Goal: Transaction & Acquisition: Purchase product/service

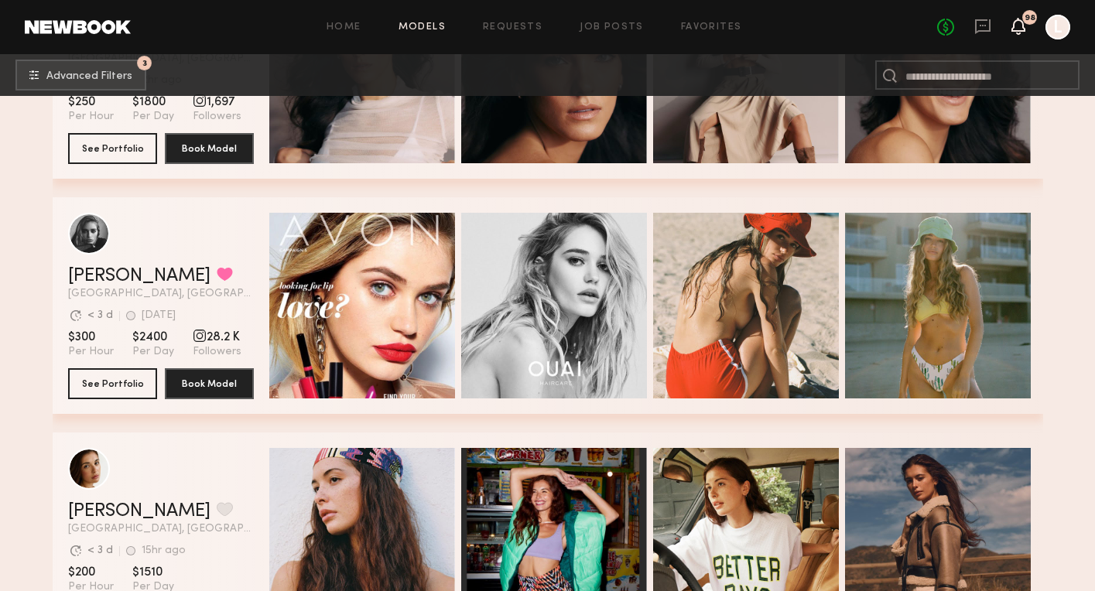
scroll to position [5106, 0]
click at [1020, 21] on icon at bounding box center [1018, 25] width 12 height 11
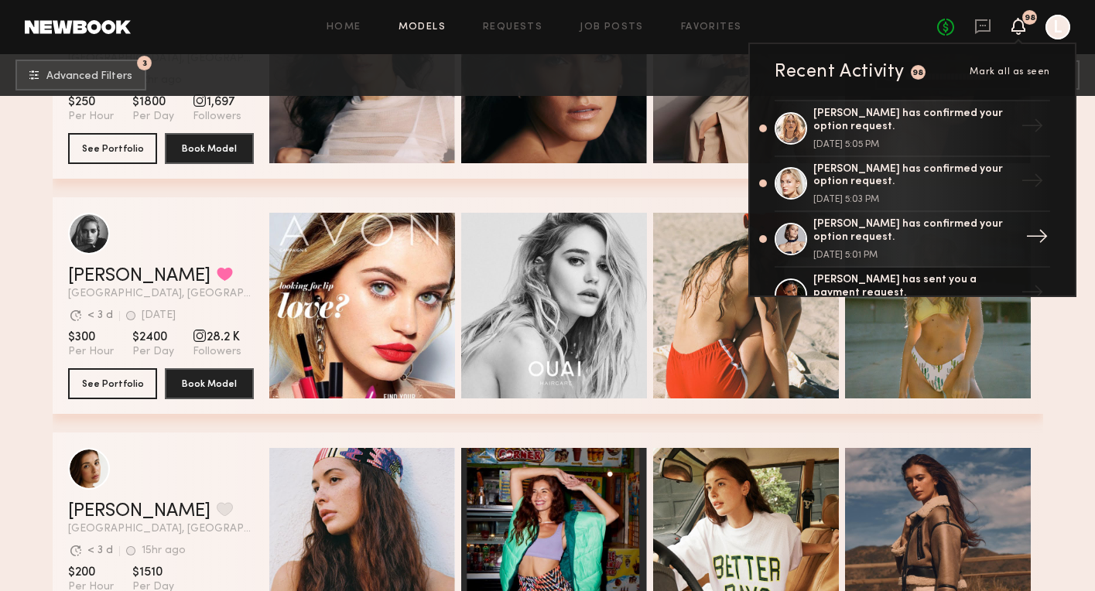
click at [827, 229] on div "[PERSON_NAME] has confirmed your option request." at bounding box center [914, 231] width 201 height 26
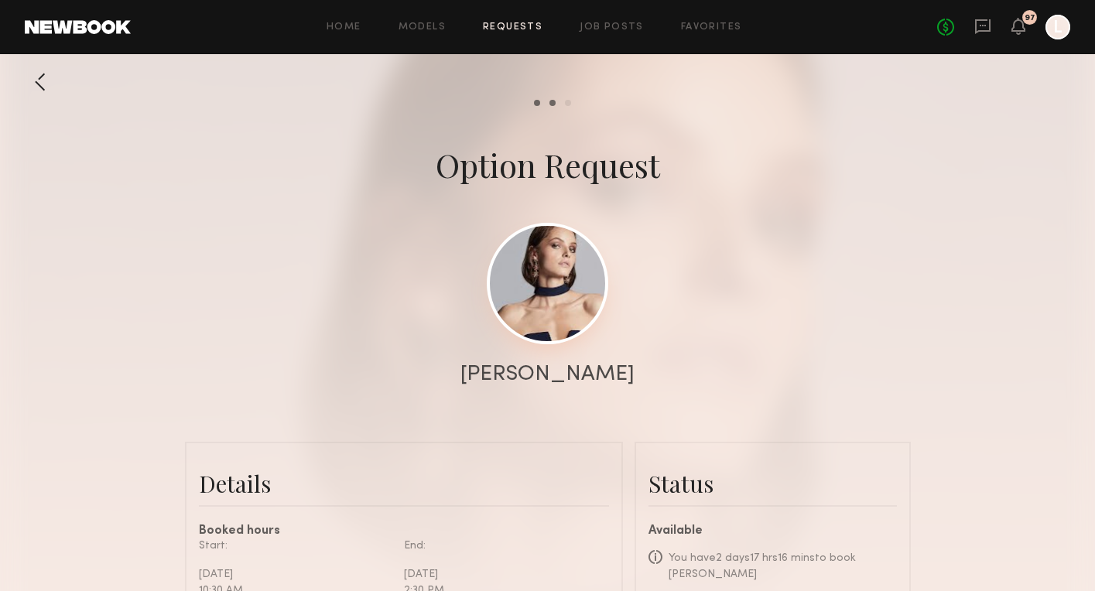
click at [548, 331] on link at bounding box center [548, 284] width 122 height 122
click at [556, 278] on link at bounding box center [548, 284] width 122 height 122
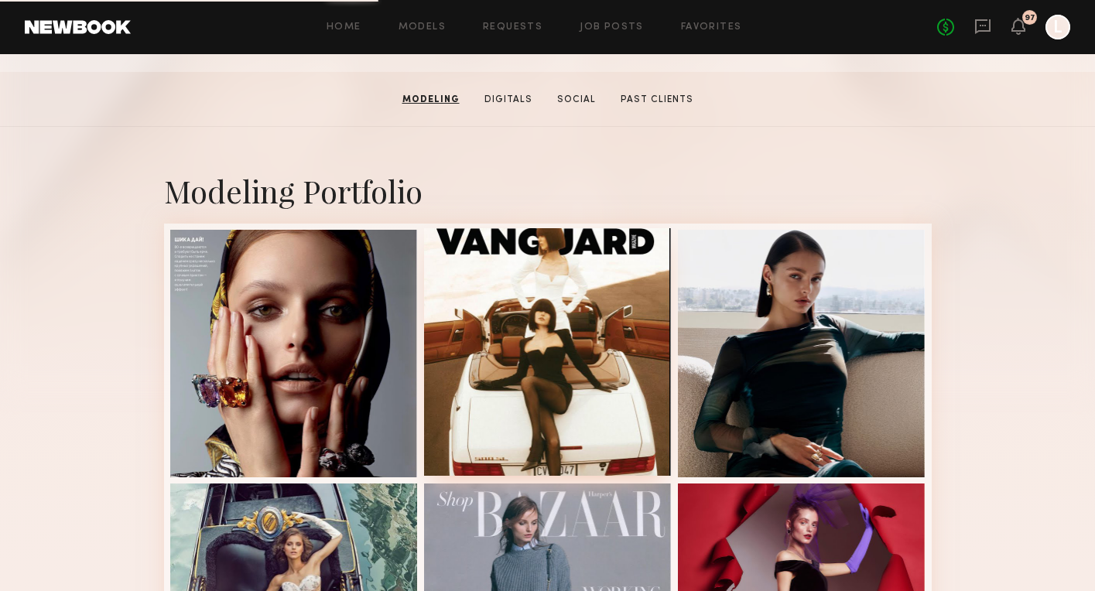
scroll to position [245, 0]
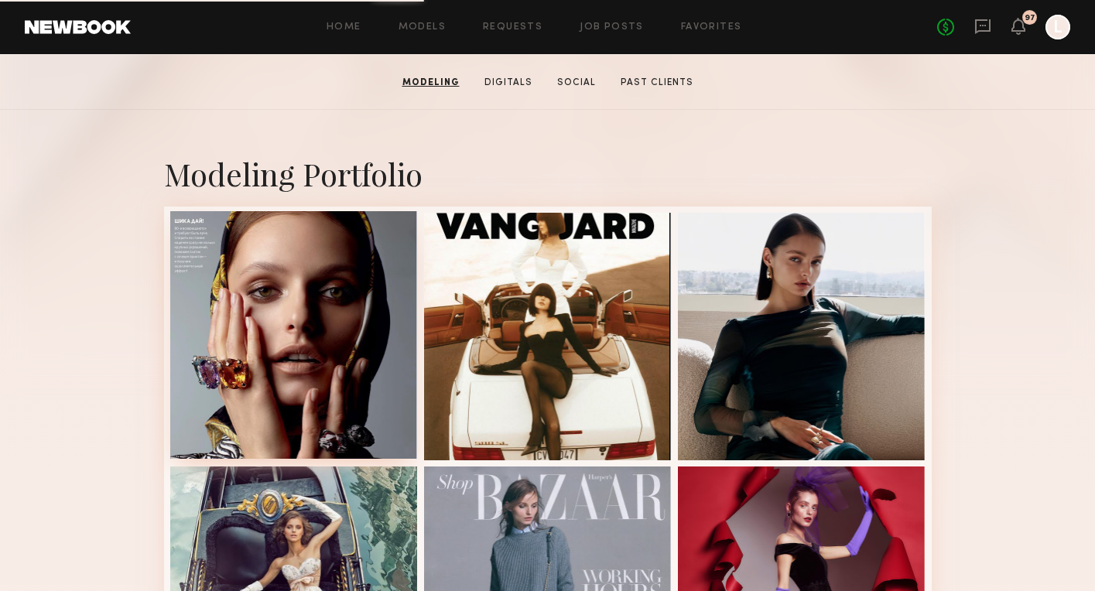
click at [325, 379] on div at bounding box center [294, 335] width 248 height 248
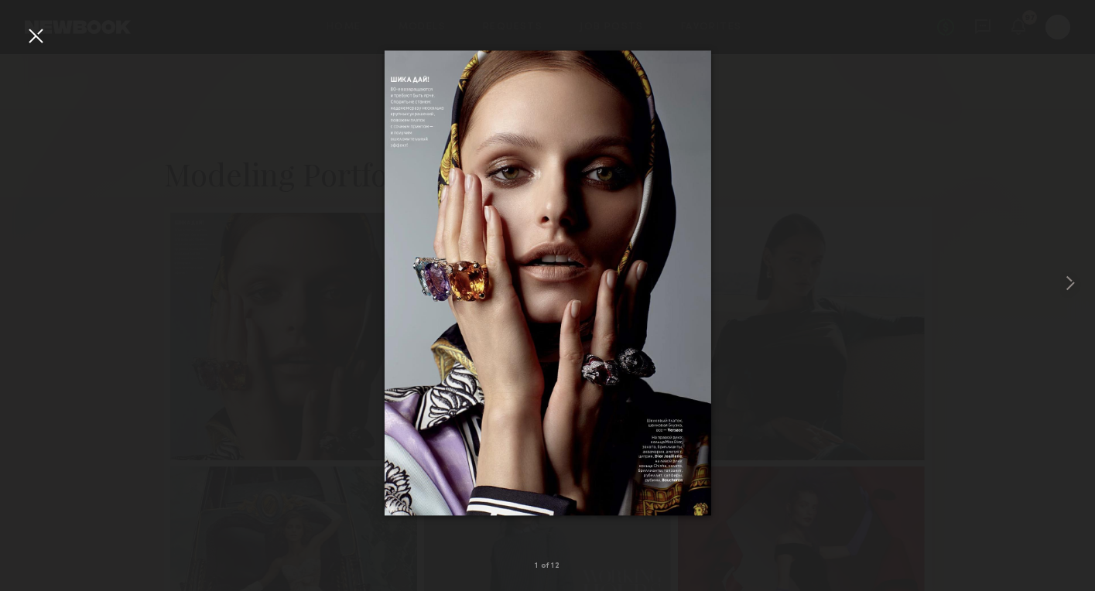
click at [30, 33] on div at bounding box center [35, 35] width 25 height 25
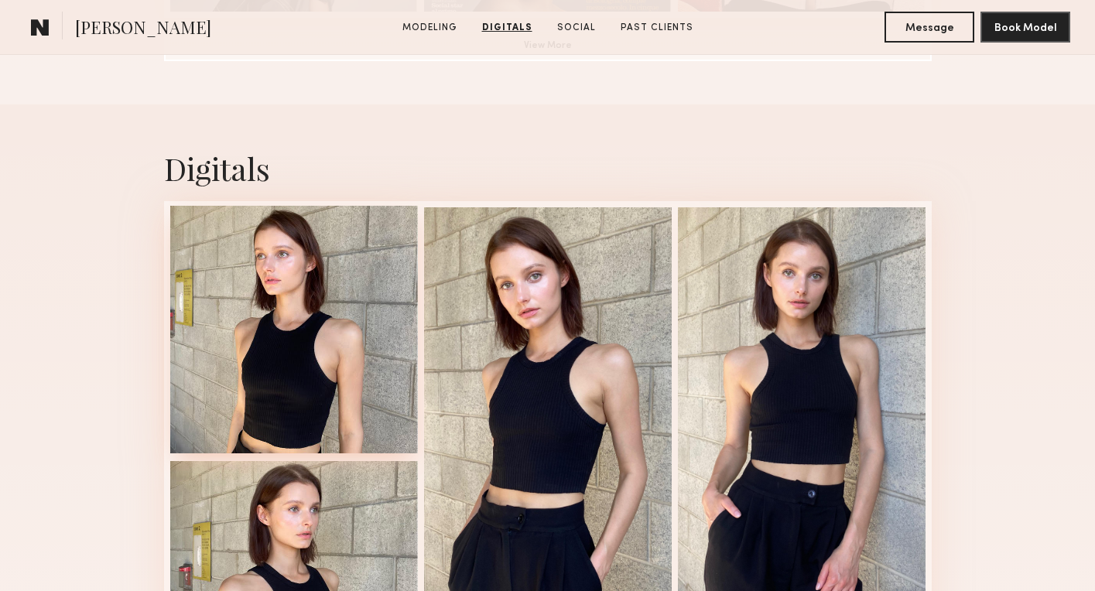
scroll to position [1464, 0]
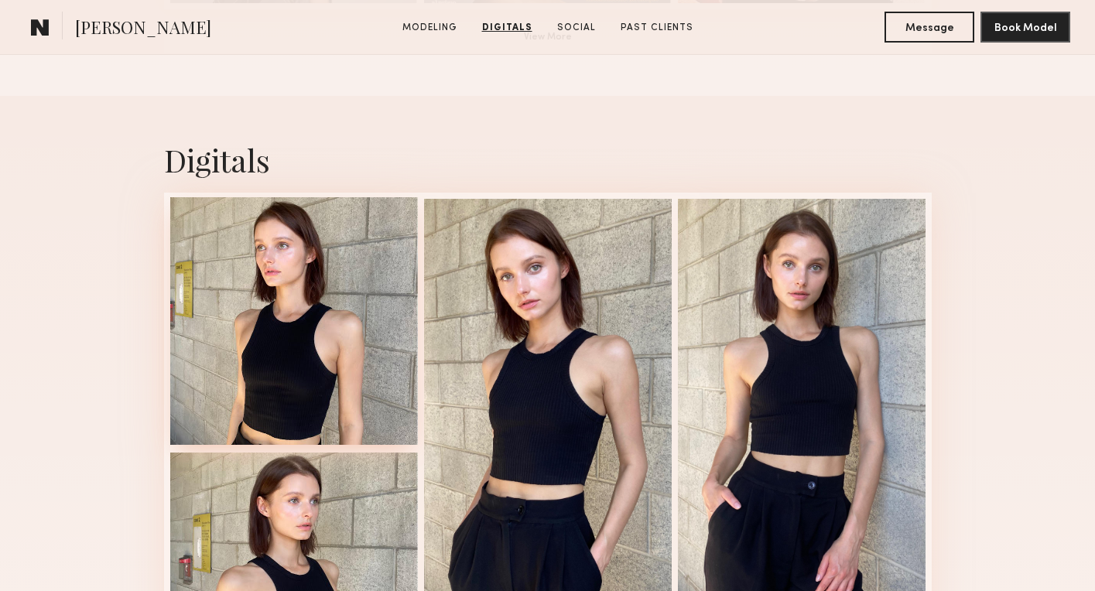
click at [317, 264] on div at bounding box center [294, 321] width 248 height 248
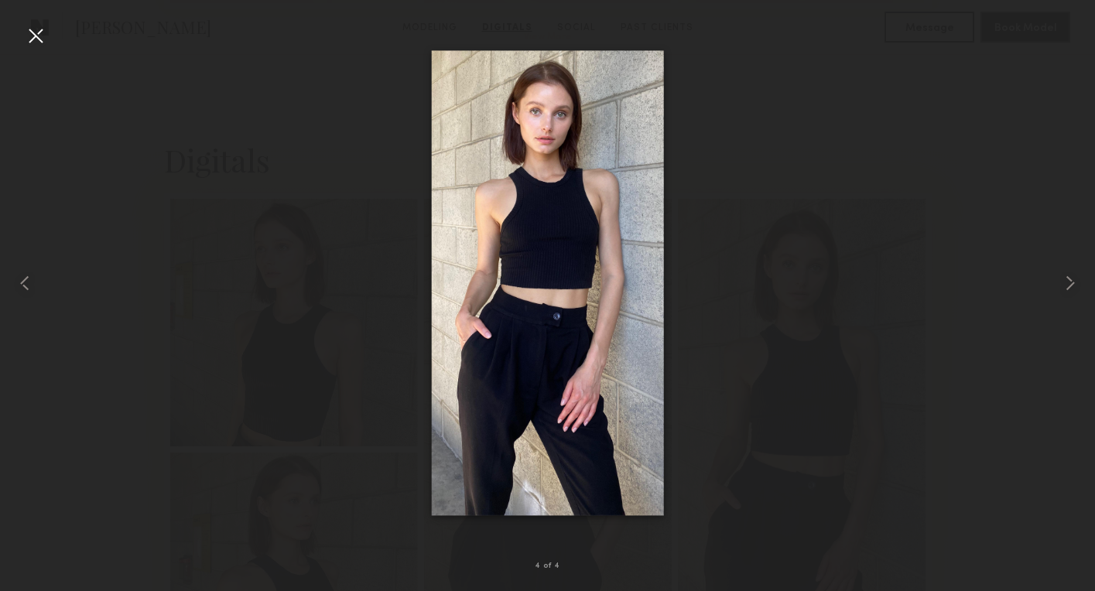
click at [36, 35] on div at bounding box center [35, 35] width 25 height 25
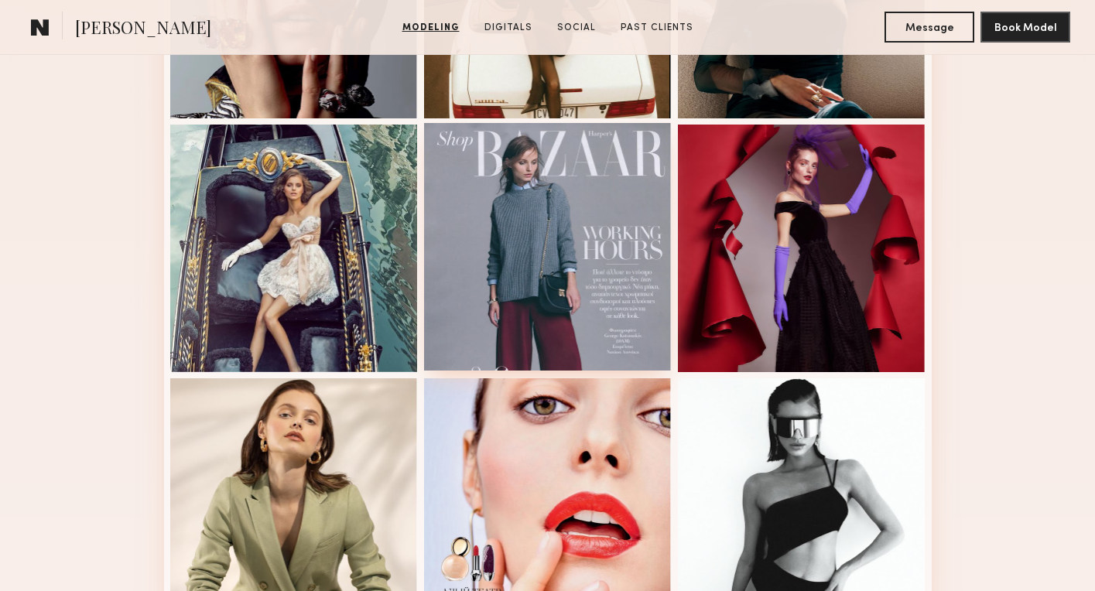
scroll to position [581, 0]
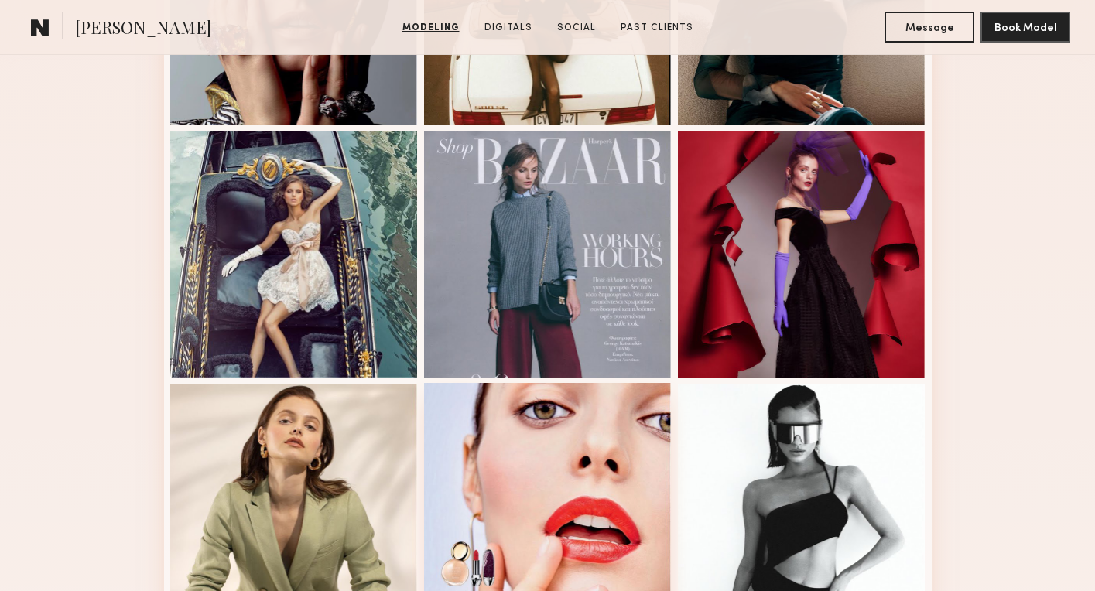
click at [519, 445] on div at bounding box center [548, 507] width 248 height 248
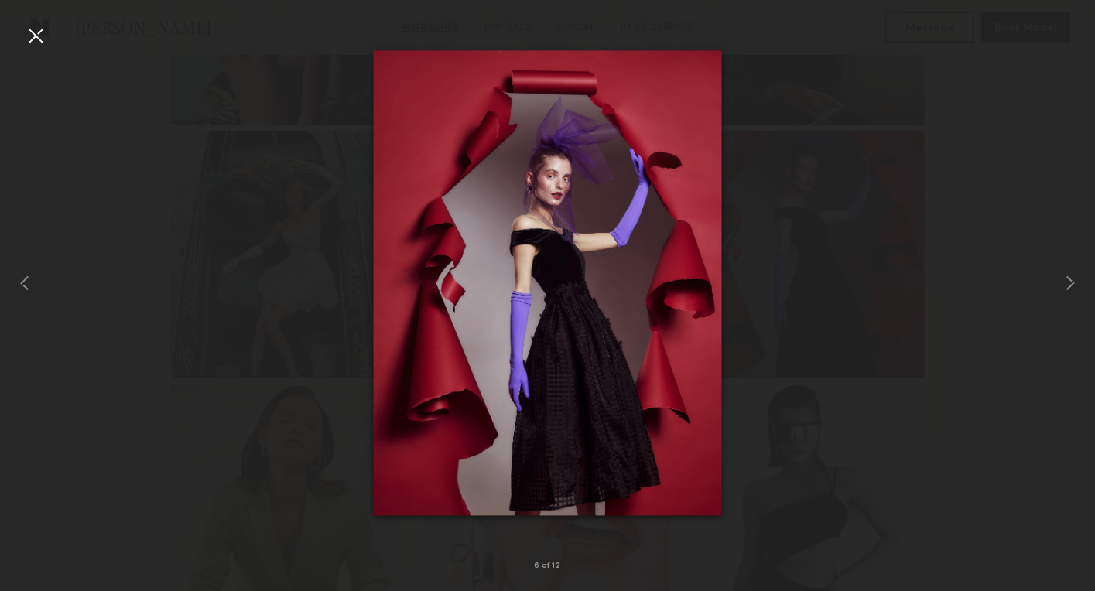
click at [33, 32] on div at bounding box center [35, 35] width 25 height 25
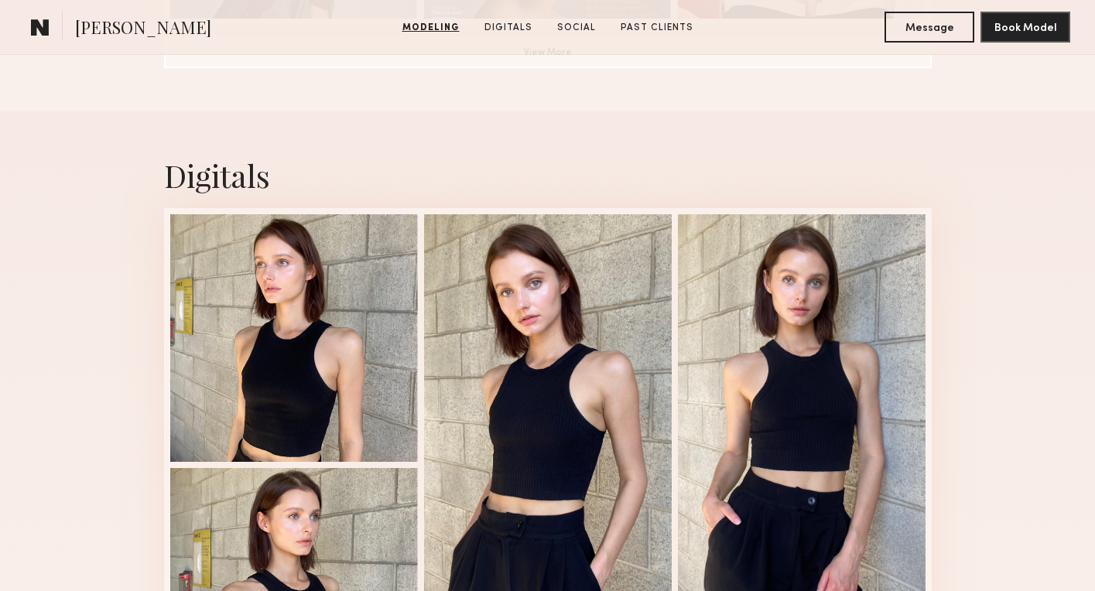
scroll to position [1533, 0]
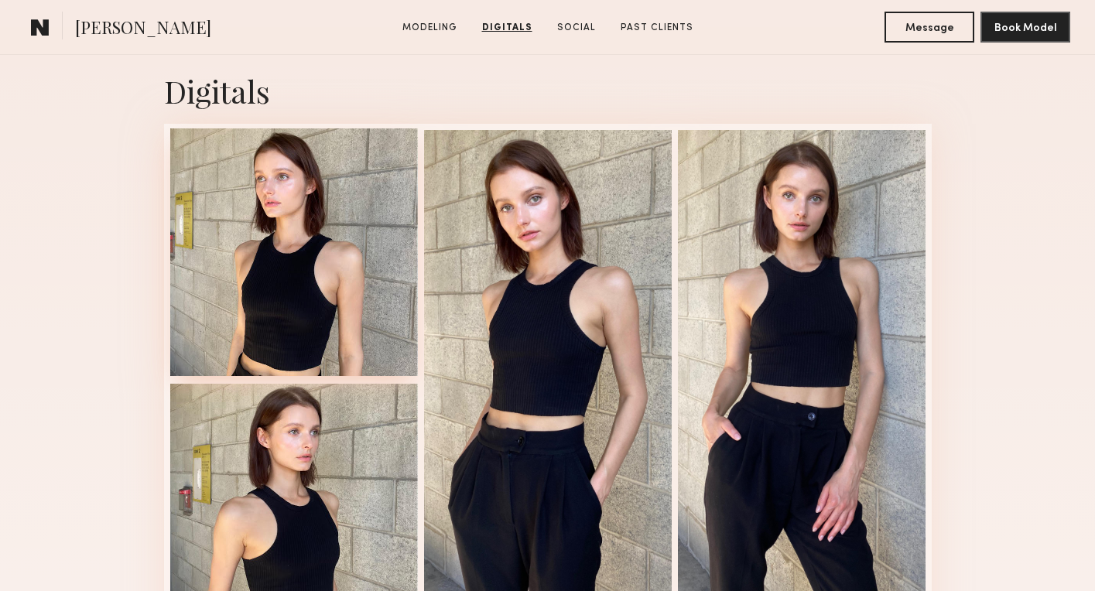
click at [331, 241] on div at bounding box center [294, 252] width 248 height 248
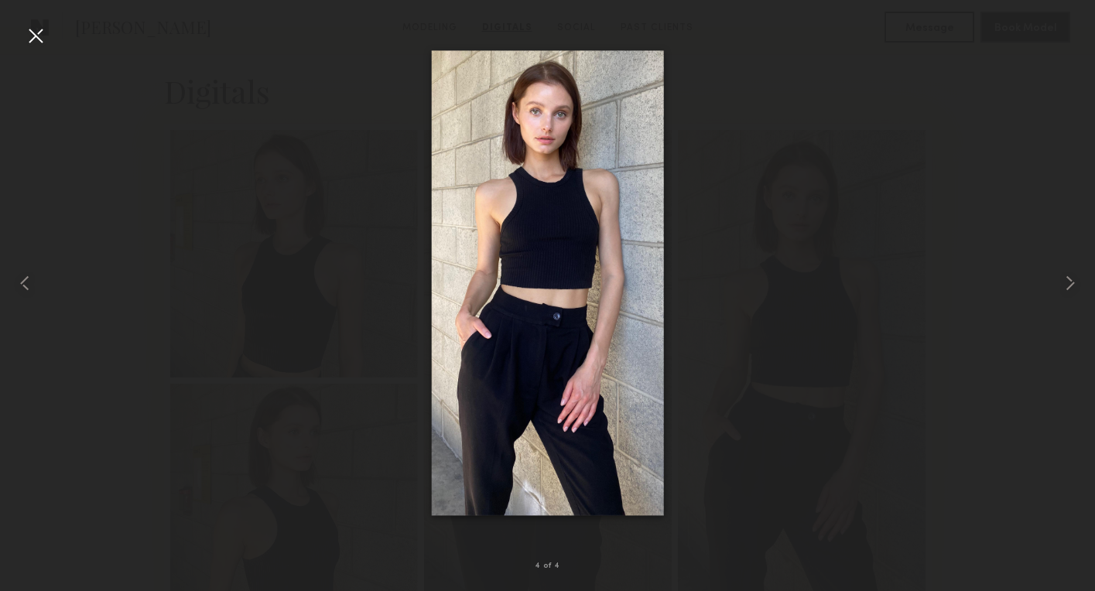
click at [39, 38] on div at bounding box center [35, 35] width 25 height 25
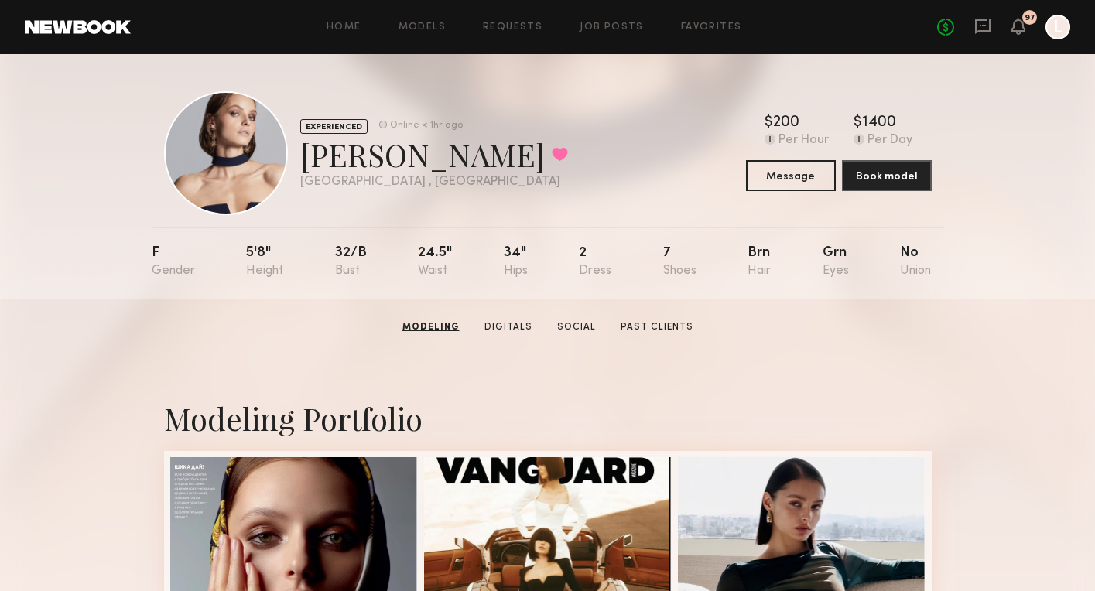
scroll to position [0, 0]
click at [1019, 26] on icon at bounding box center [1018, 25] width 12 height 11
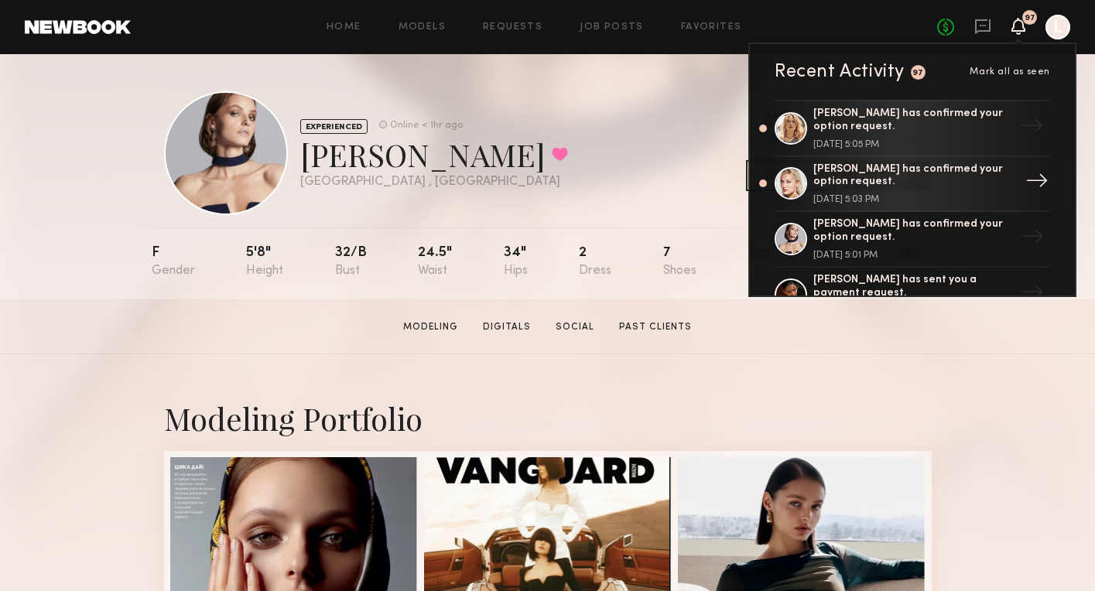
click at [923, 170] on div "Valeriya P. has confirmed your option request." at bounding box center [914, 176] width 201 height 26
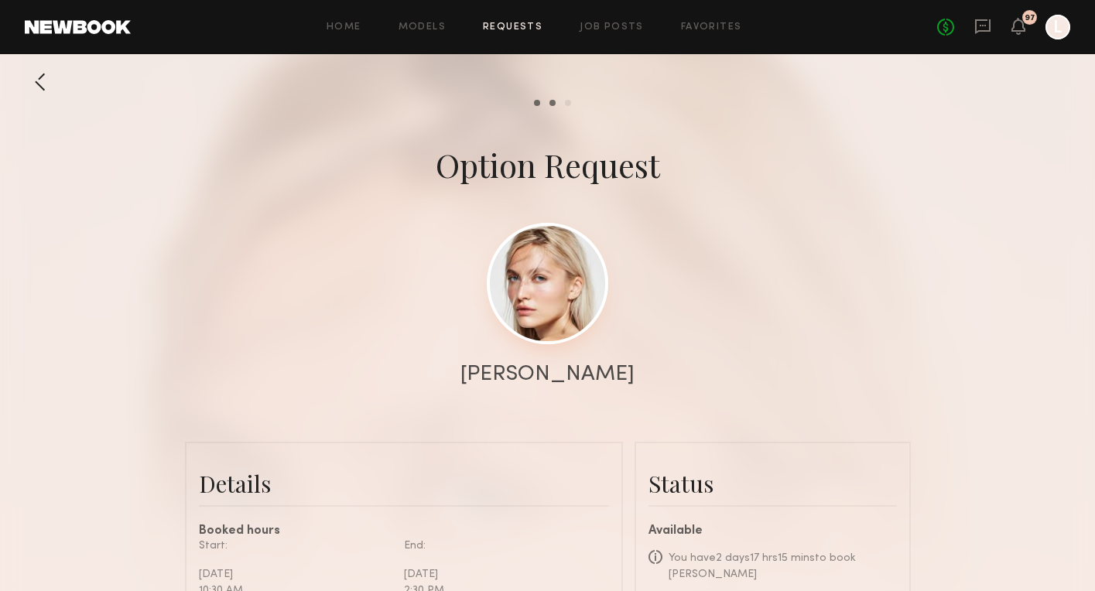
click at [537, 281] on link at bounding box center [548, 284] width 122 height 122
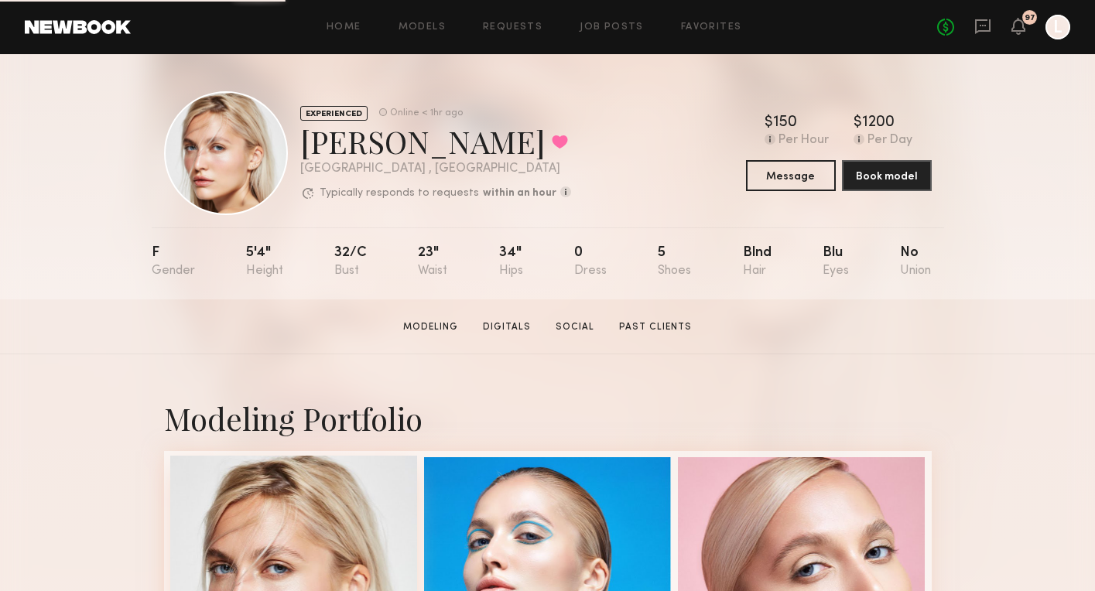
click at [295, 514] on div at bounding box center [294, 580] width 248 height 248
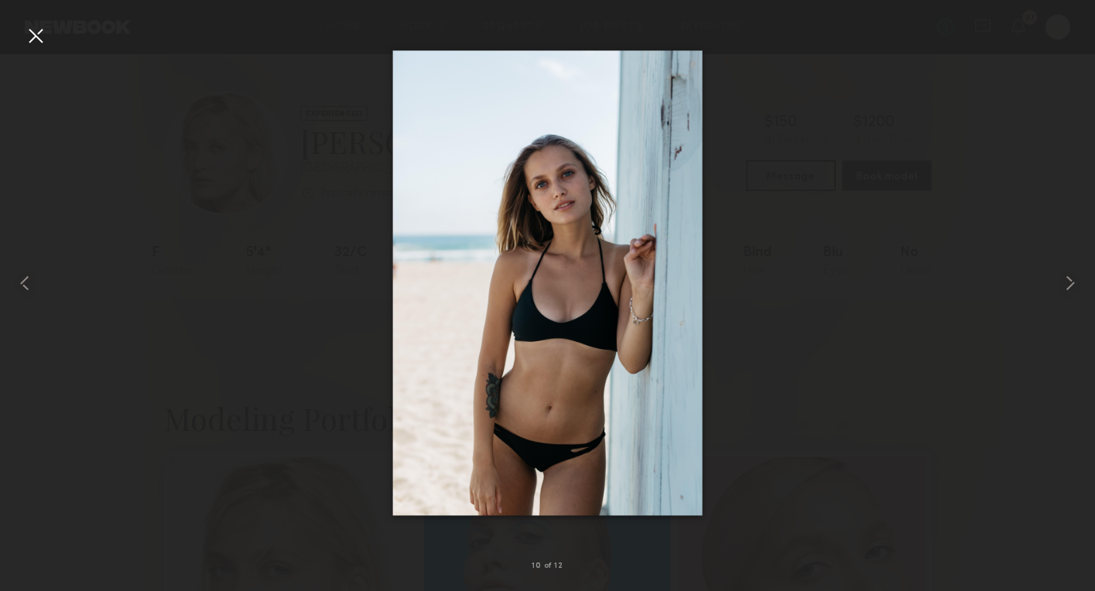
click at [34, 34] on div at bounding box center [35, 35] width 25 height 25
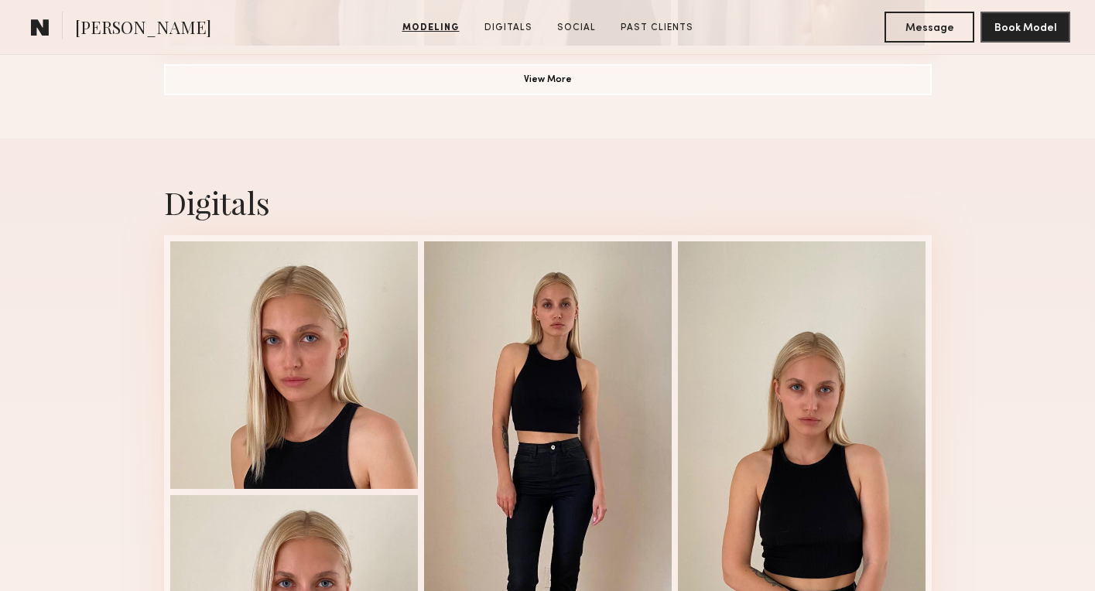
scroll to position [1437, 0]
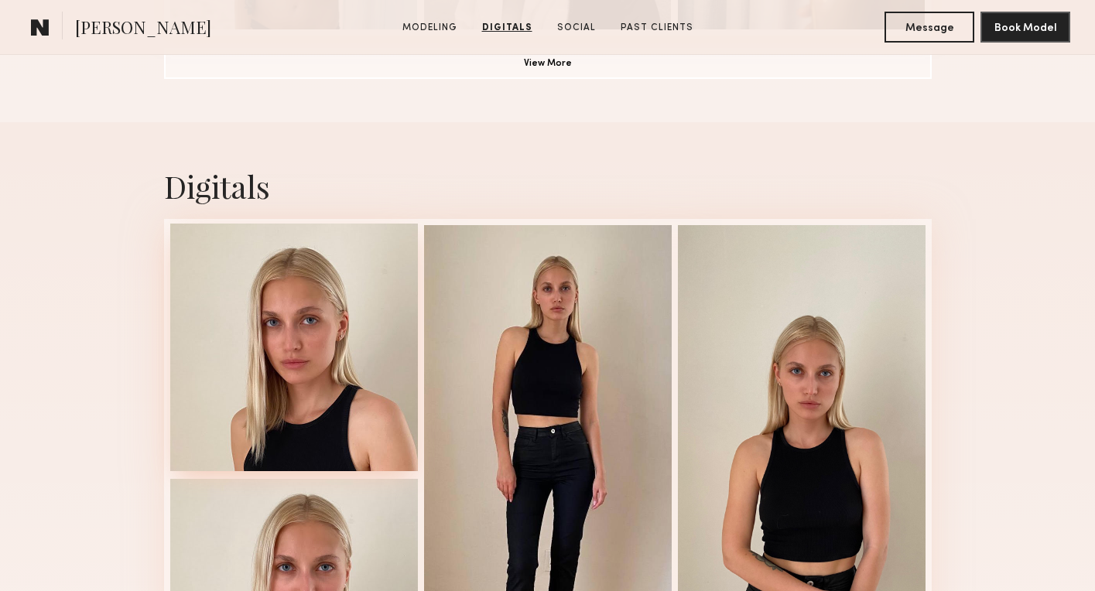
click at [297, 384] on div at bounding box center [294, 348] width 248 height 248
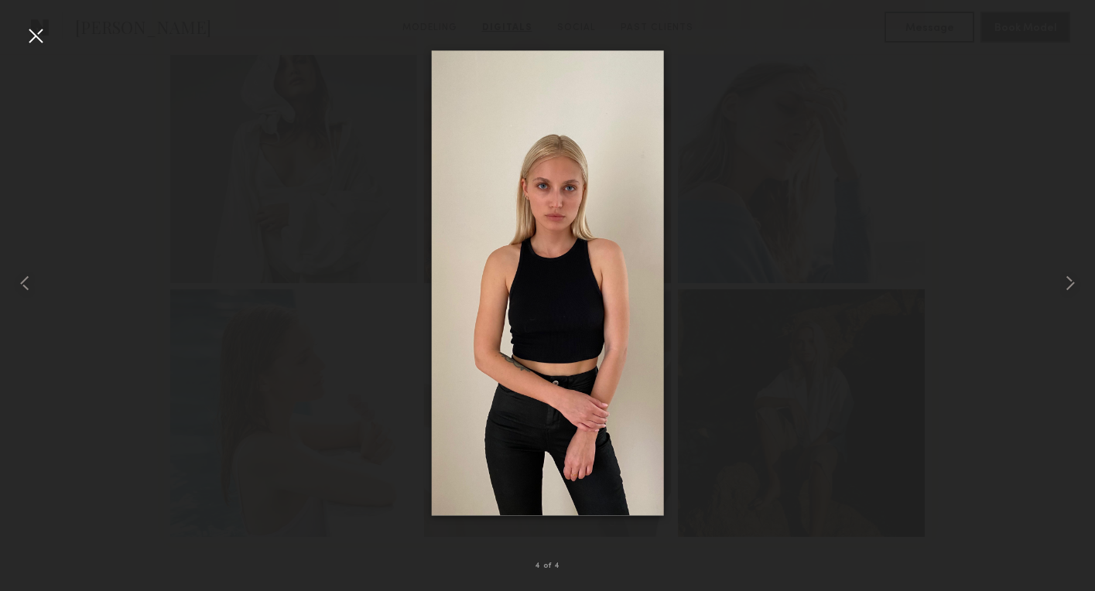
click at [39, 47] on div at bounding box center [35, 35] width 25 height 25
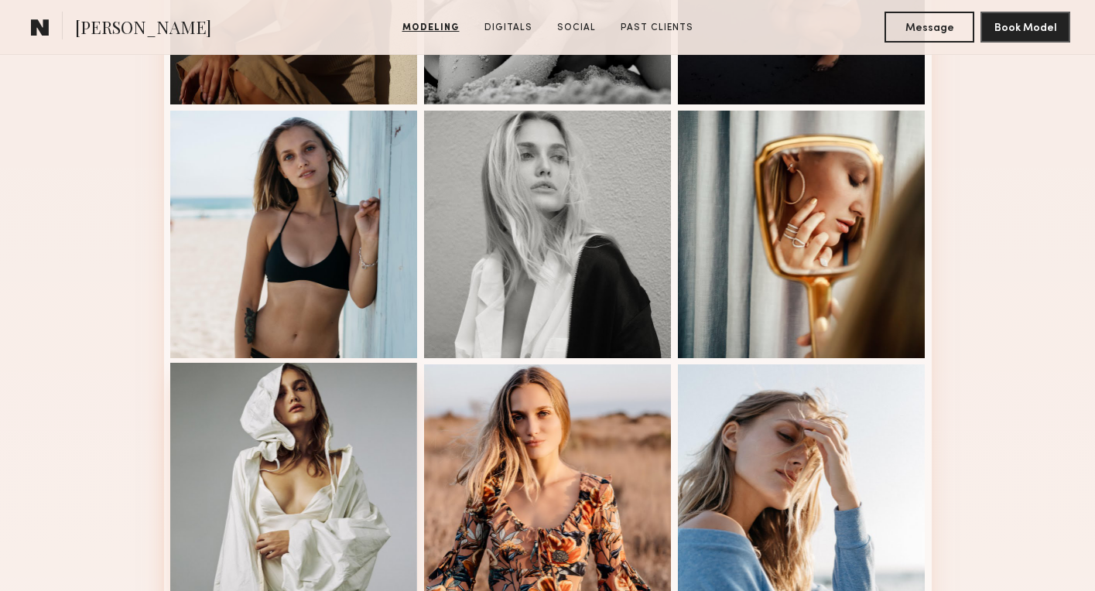
scroll to position [1104, 0]
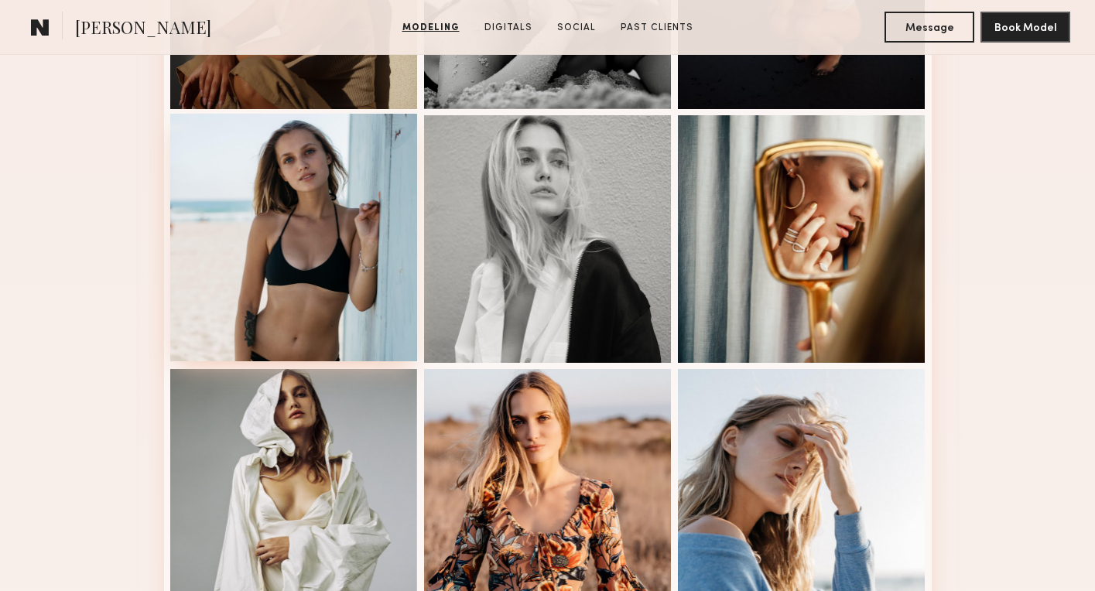
click at [303, 248] on div at bounding box center [294, 238] width 248 height 248
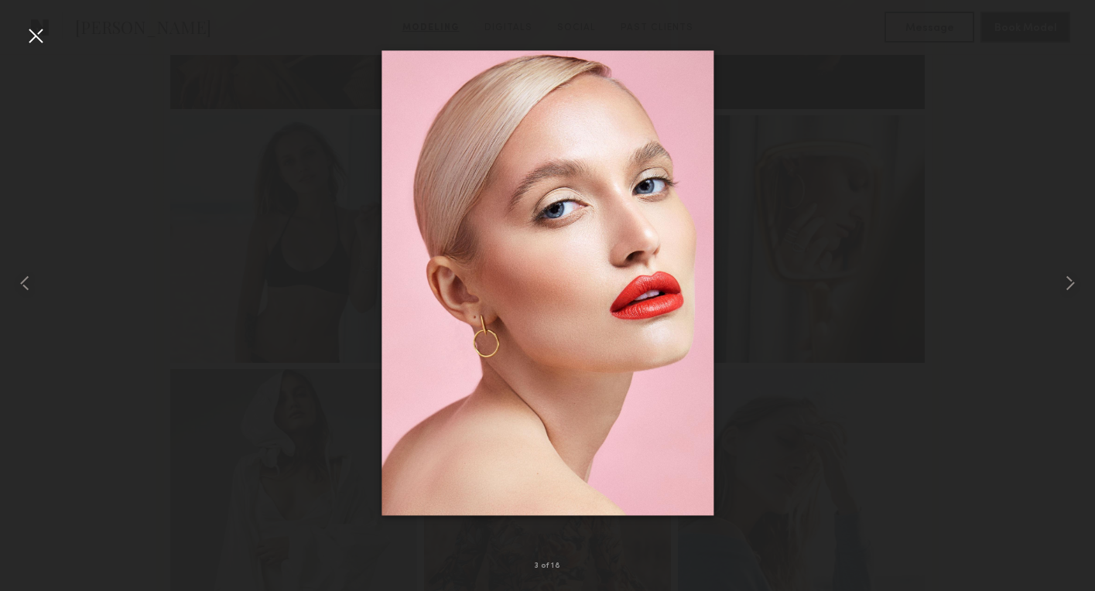
click at [36, 27] on div at bounding box center [35, 35] width 25 height 25
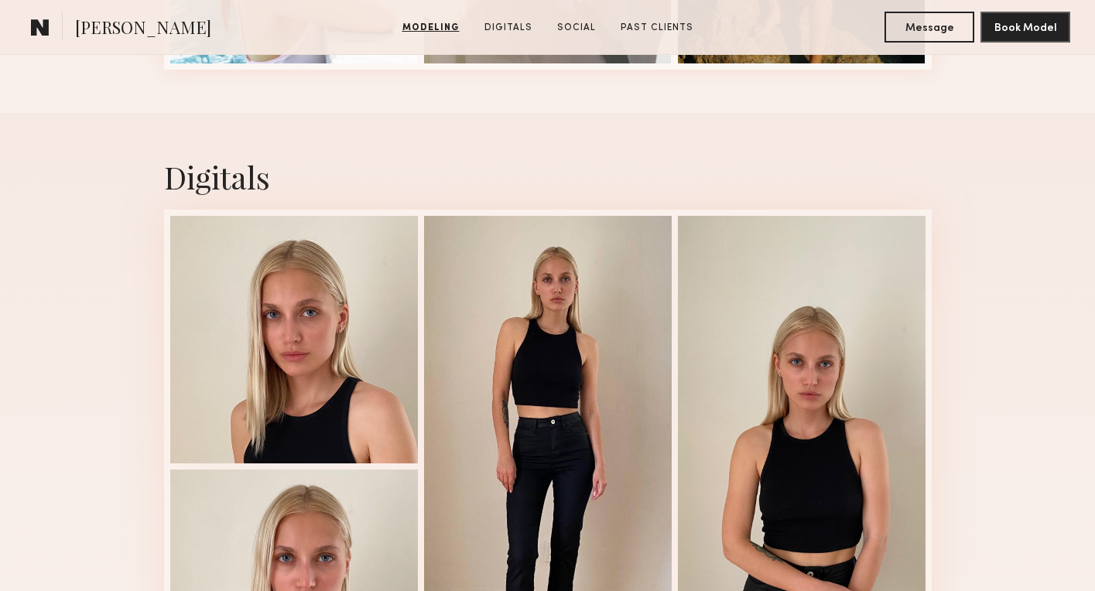
scroll to position [2027, 0]
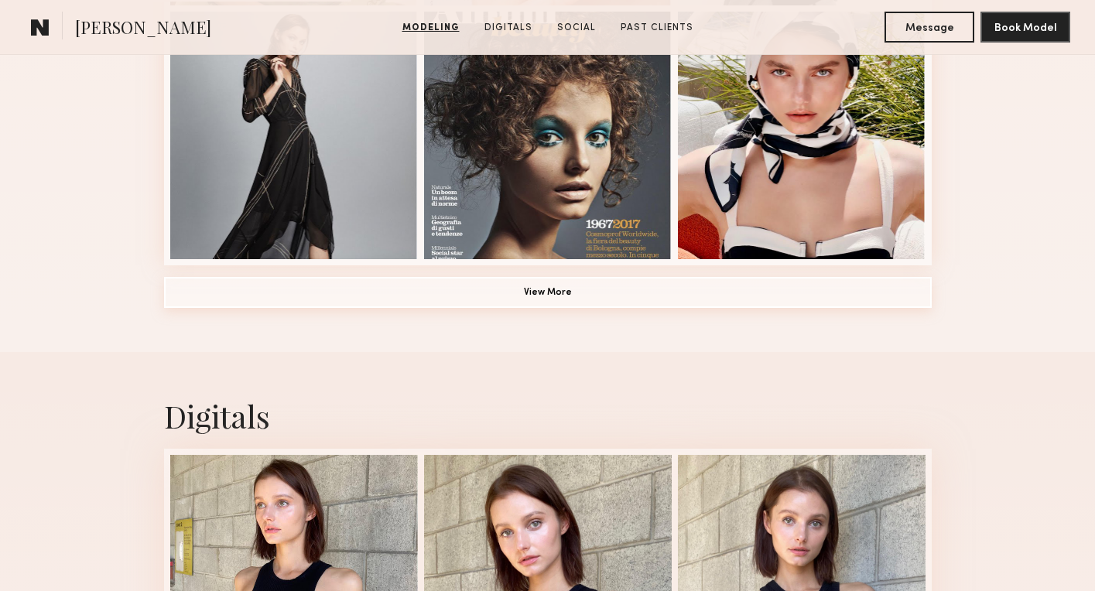
scroll to position [1210, 0]
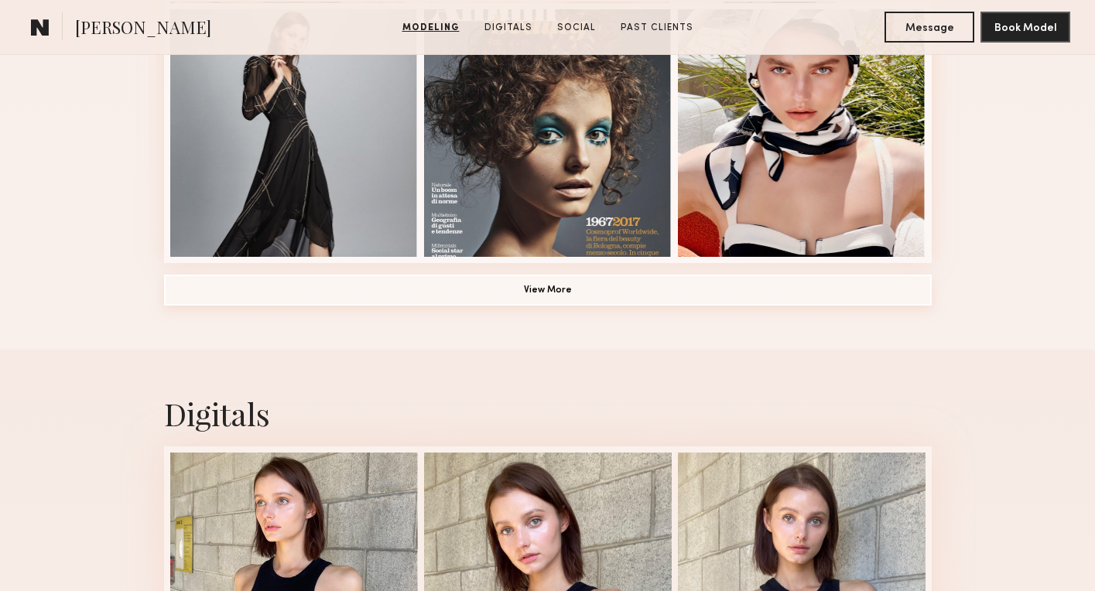
click at [553, 299] on button "View More" at bounding box center [548, 290] width 768 height 31
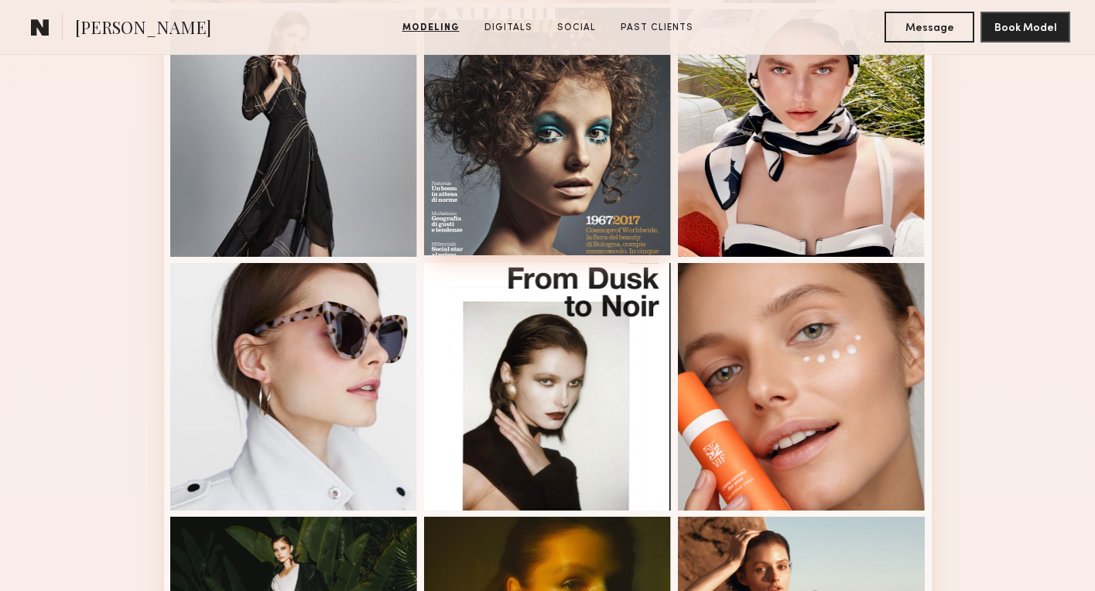
click at [553, 160] on div at bounding box center [548, 132] width 248 height 248
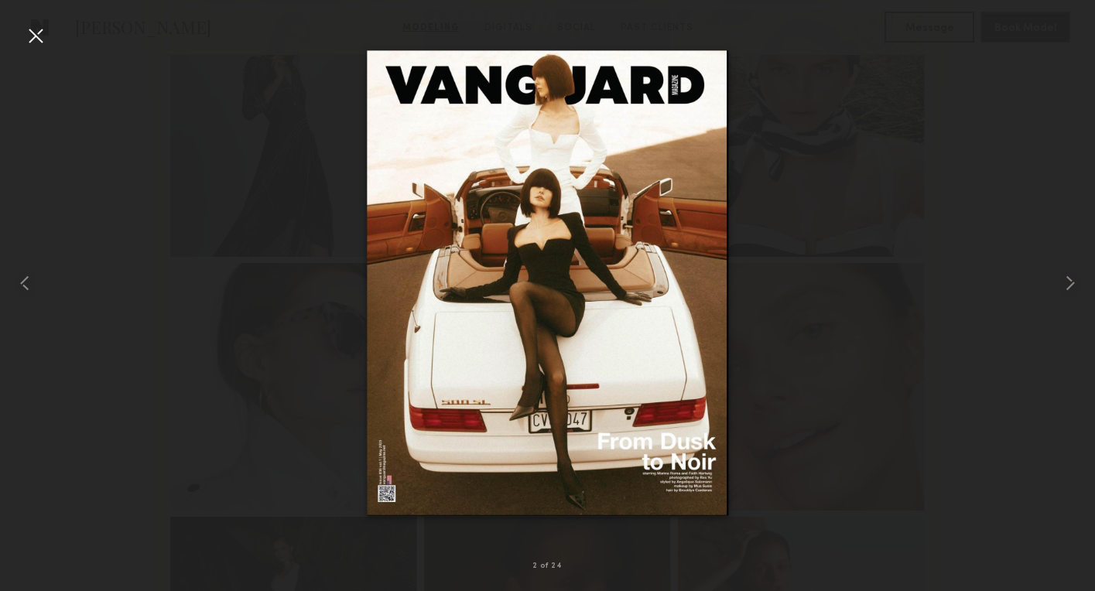
click at [33, 24] on div at bounding box center [35, 35] width 25 height 25
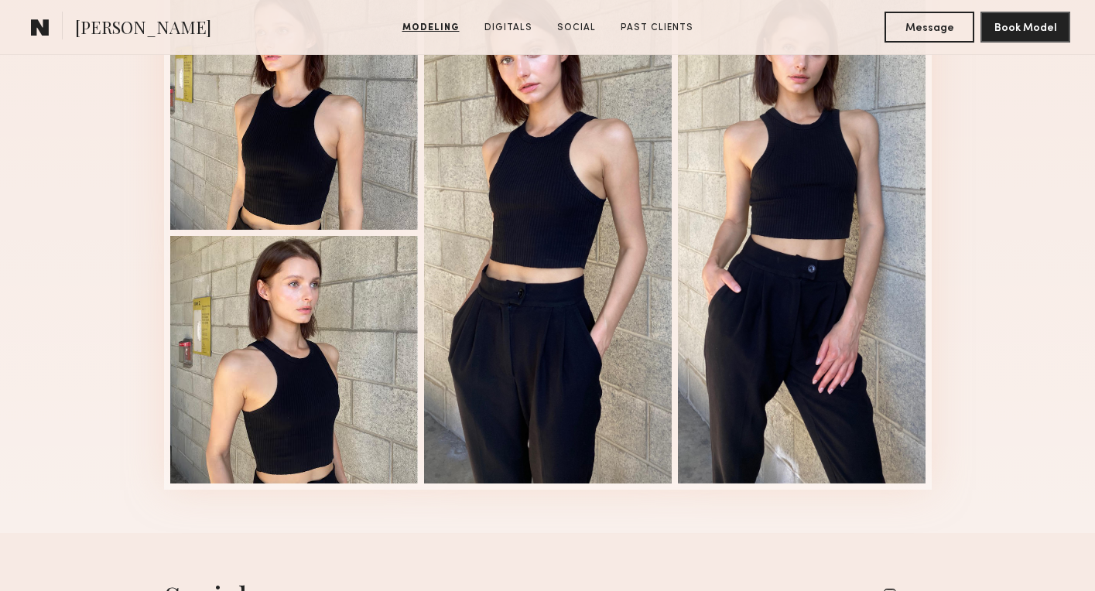
scroll to position [2679, 0]
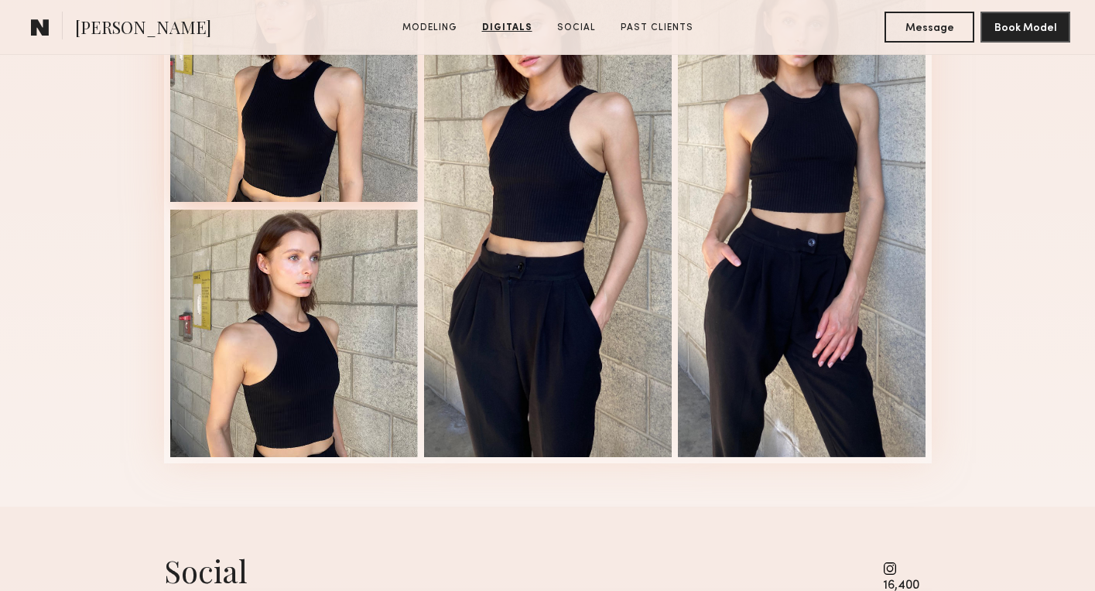
click at [304, 138] on div at bounding box center [294, 78] width 248 height 248
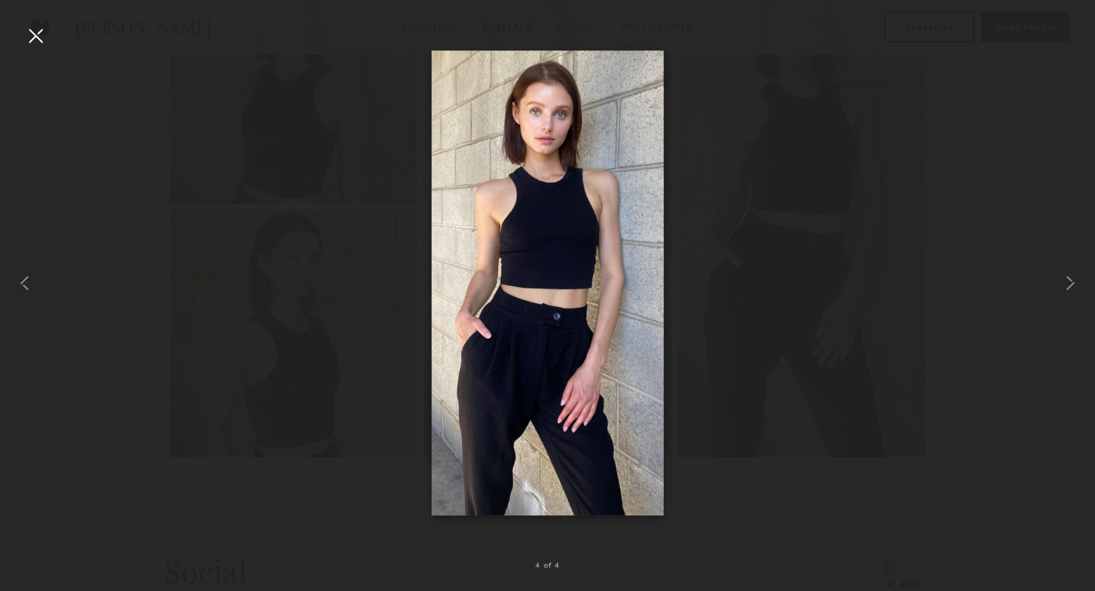
click at [26, 33] on div at bounding box center [35, 35] width 25 height 25
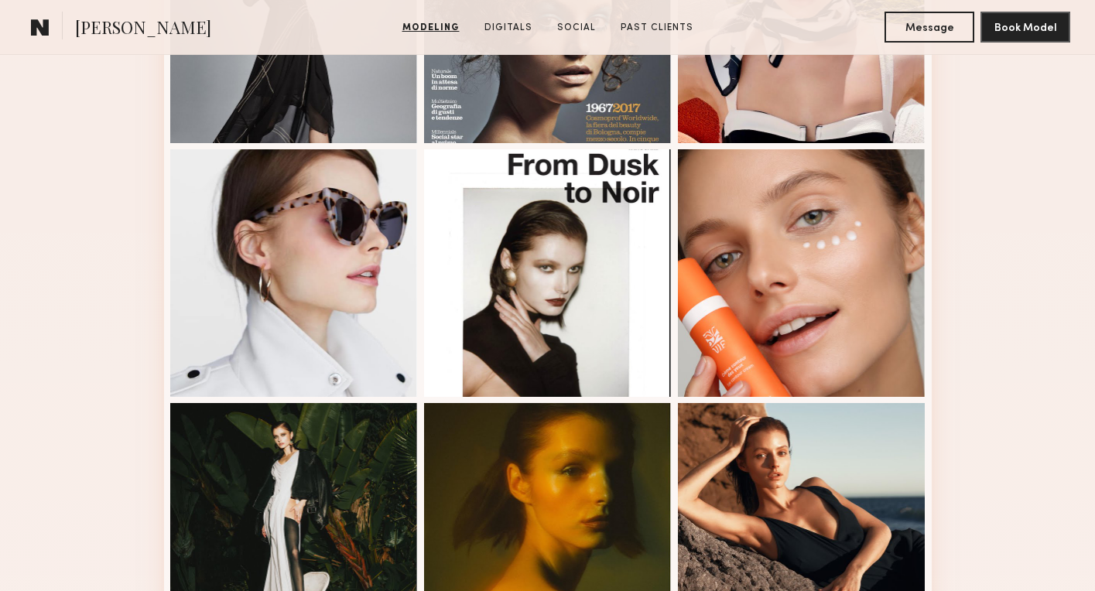
scroll to position [1328, 0]
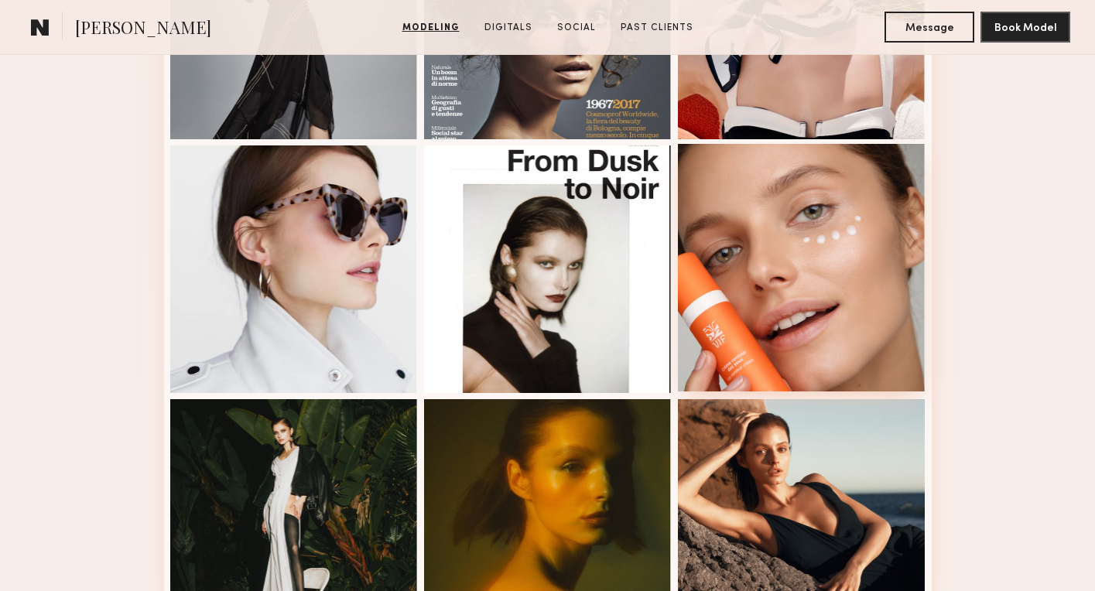
click at [783, 344] on div at bounding box center [802, 268] width 248 height 248
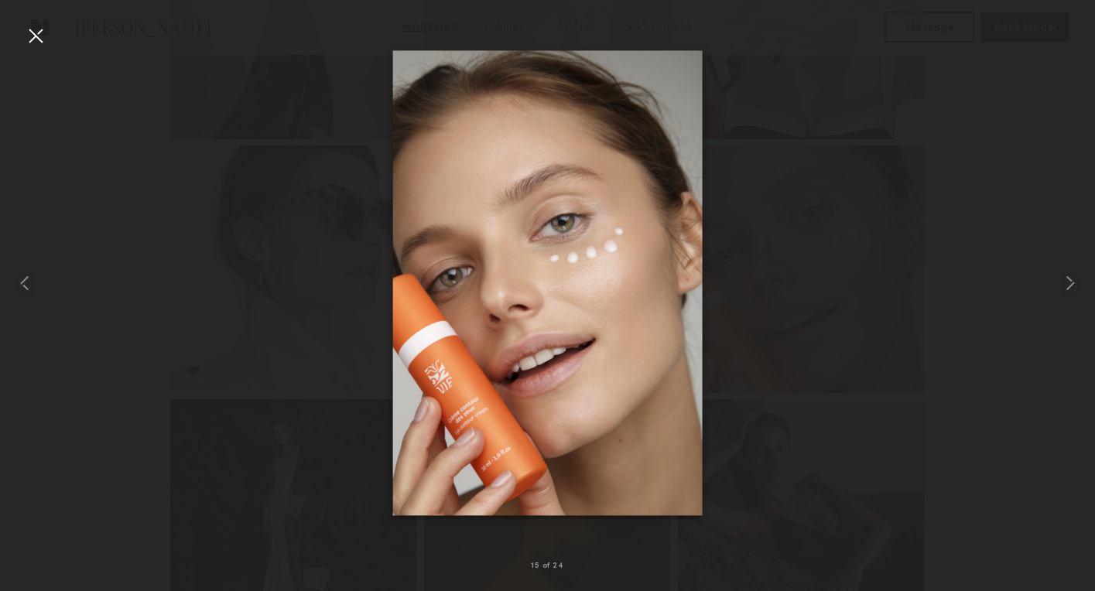
click at [39, 39] on div at bounding box center [35, 35] width 25 height 25
